Goal: Entertainment & Leisure: Consume media (video, audio)

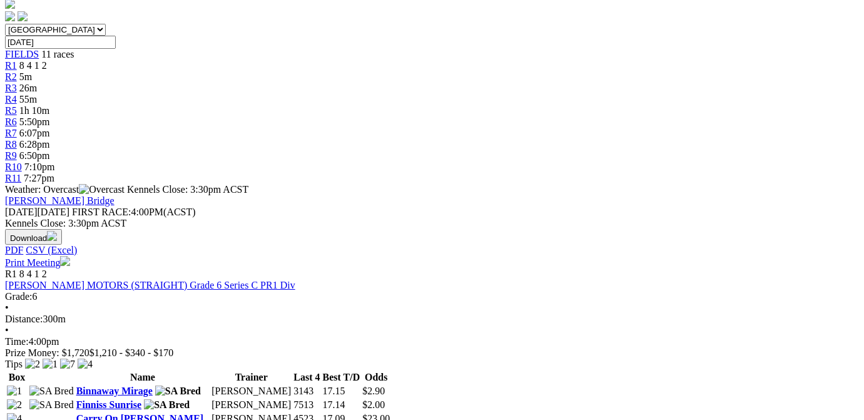
scroll to position [504, 0]
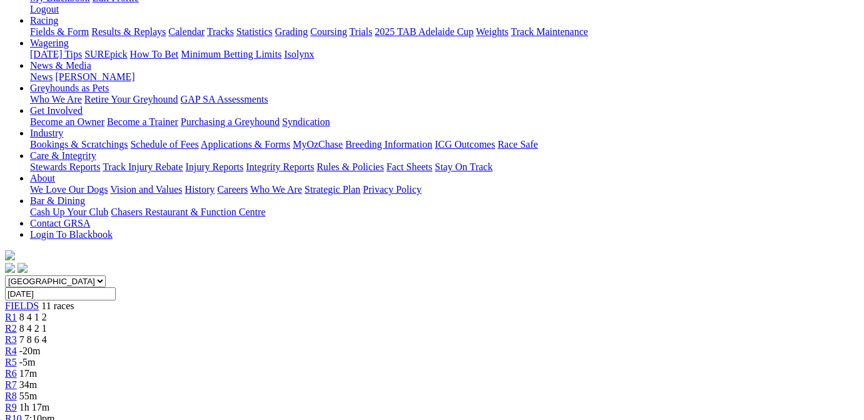
scroll to position [252, 0]
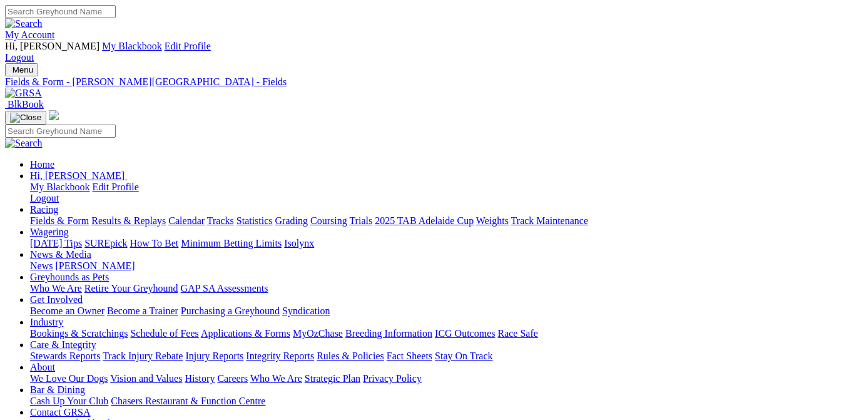
scroll to position [189, 0]
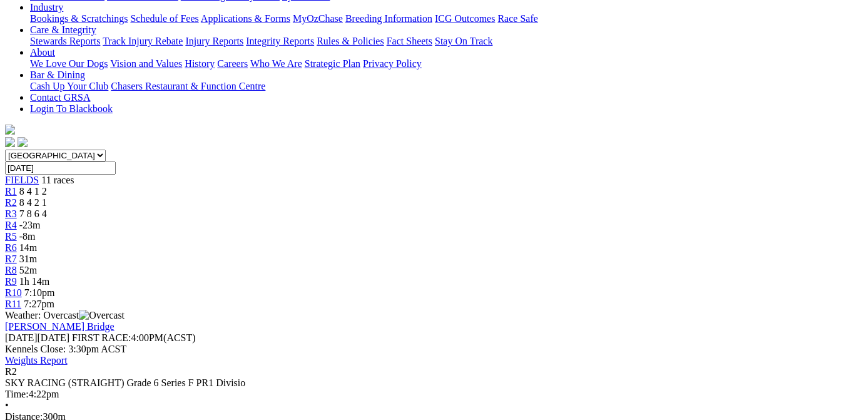
scroll to position [252, 0]
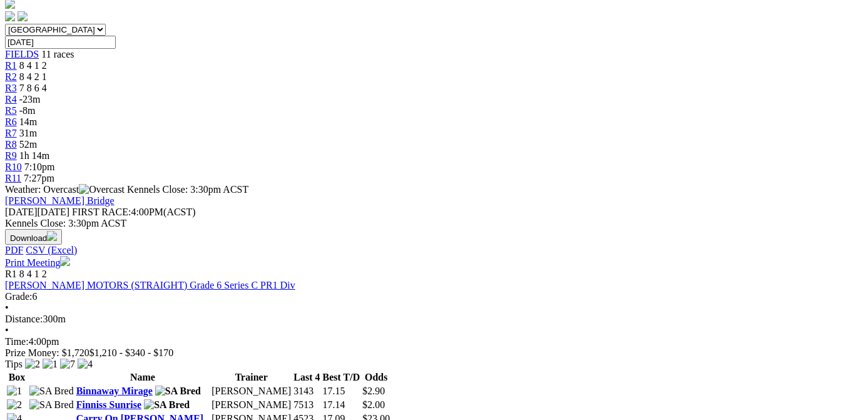
scroll to position [252, 0]
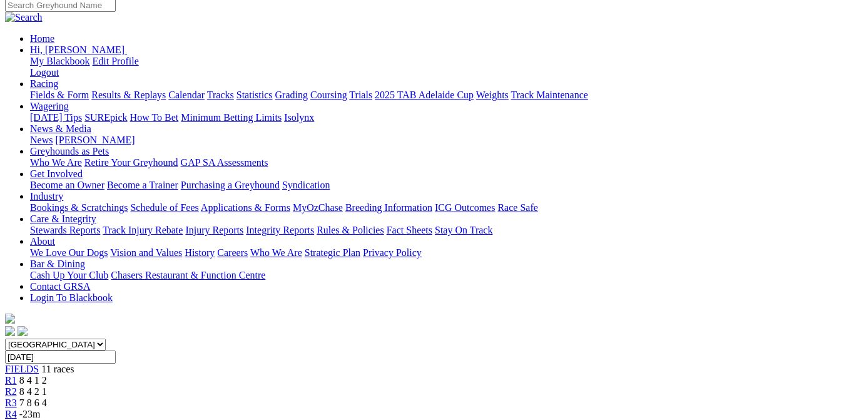
scroll to position [189, 0]
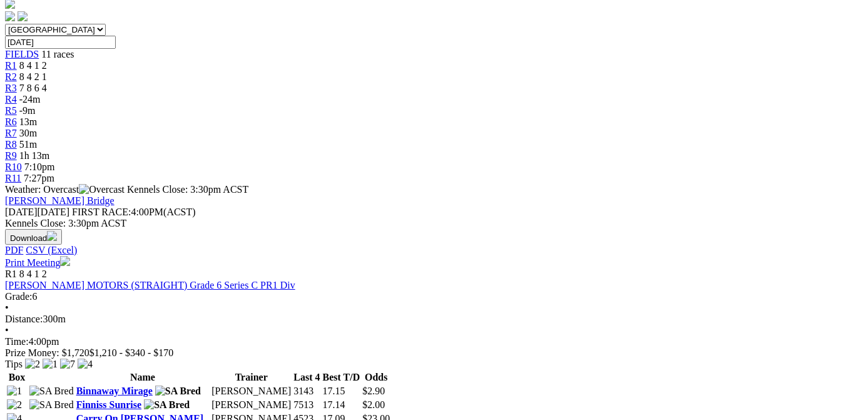
scroll to position [504, 0]
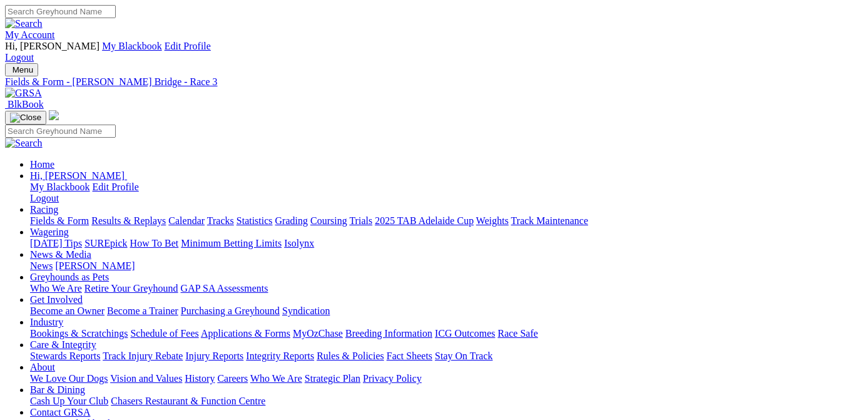
scroll to position [126, 0]
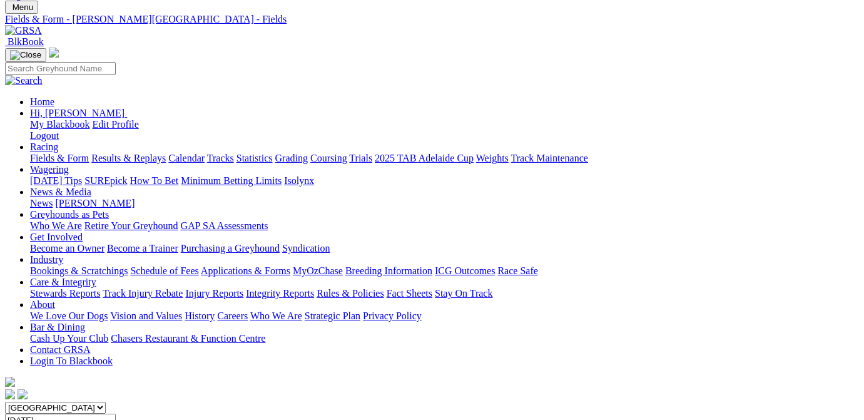
click at [143, 153] on link "Results & Replays" at bounding box center [128, 158] width 74 height 11
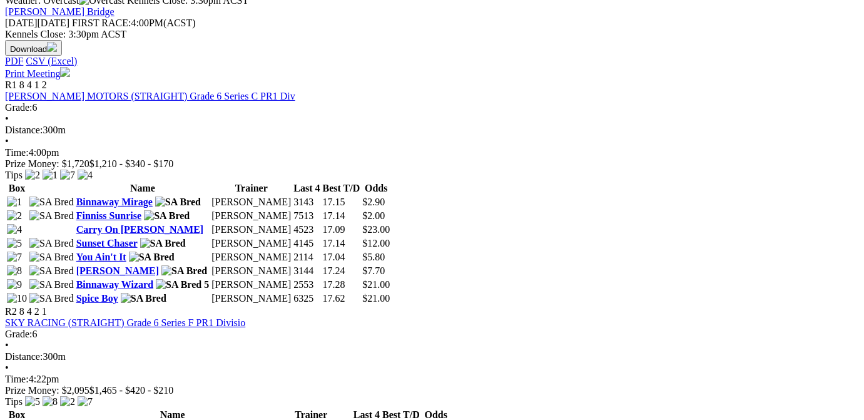
scroll to position [504, 0]
